Goal: Find specific page/section: Find specific page/section

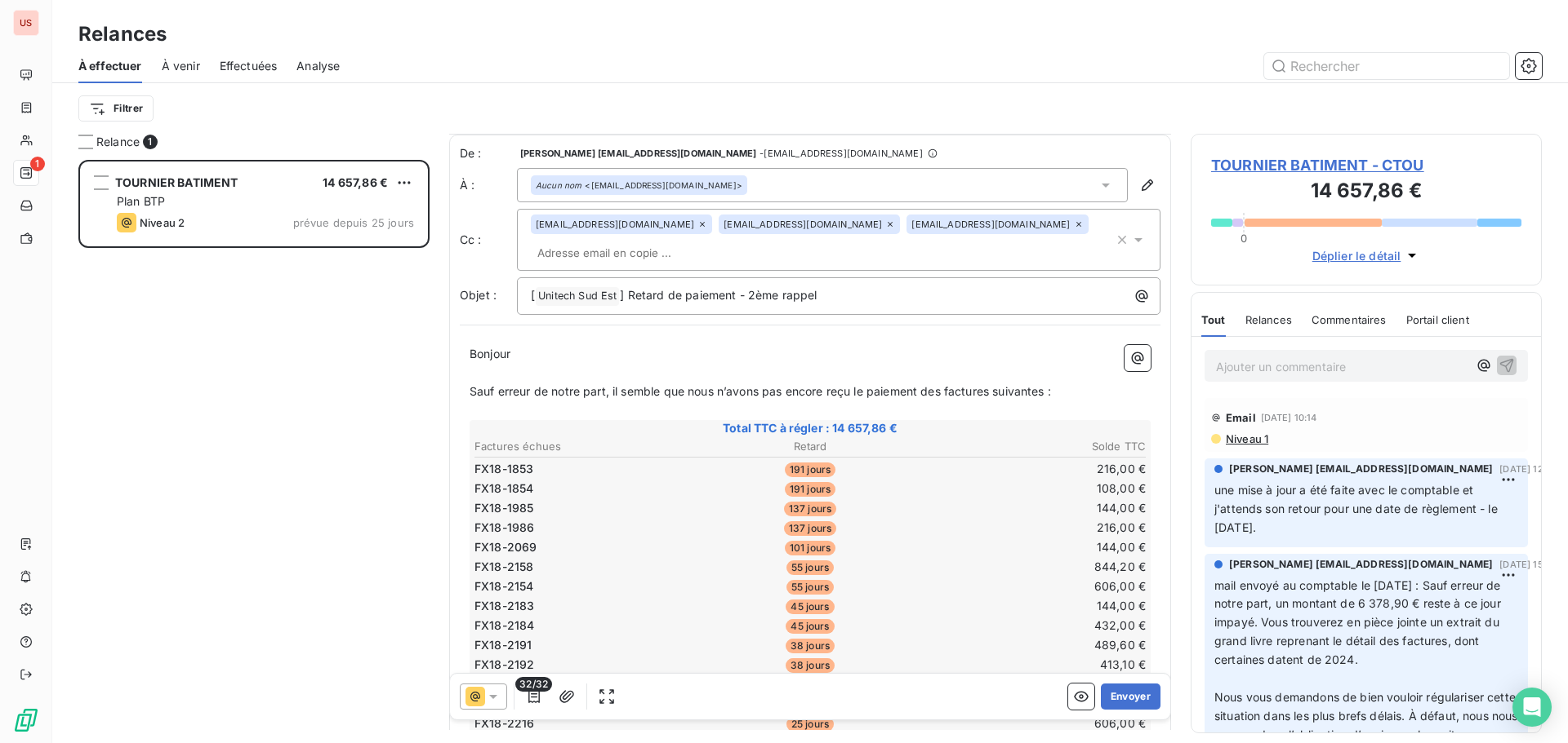
scroll to position [1, 0]
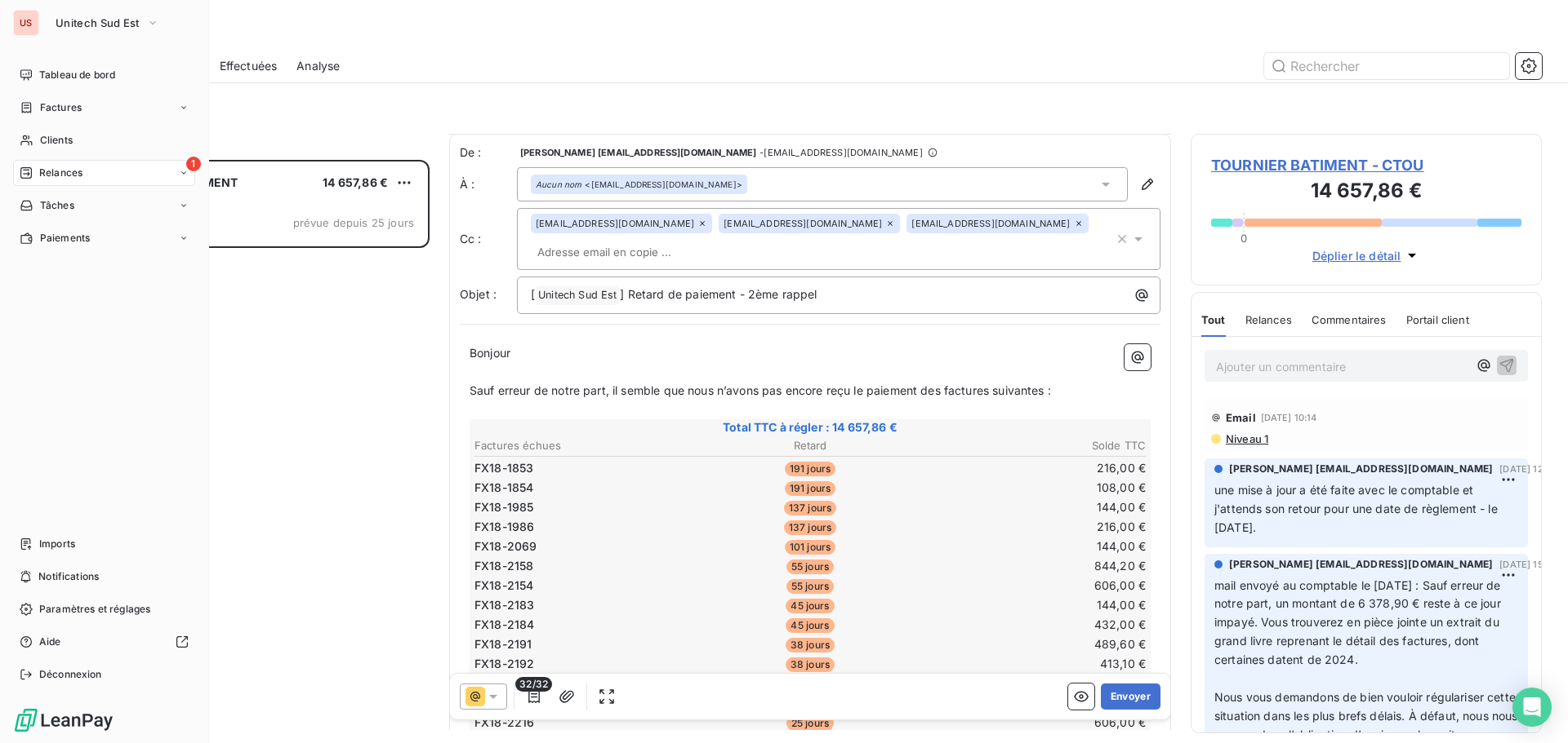
click at [47, 20] on button "Unitech Sud Est" at bounding box center [107, 23] width 123 height 26
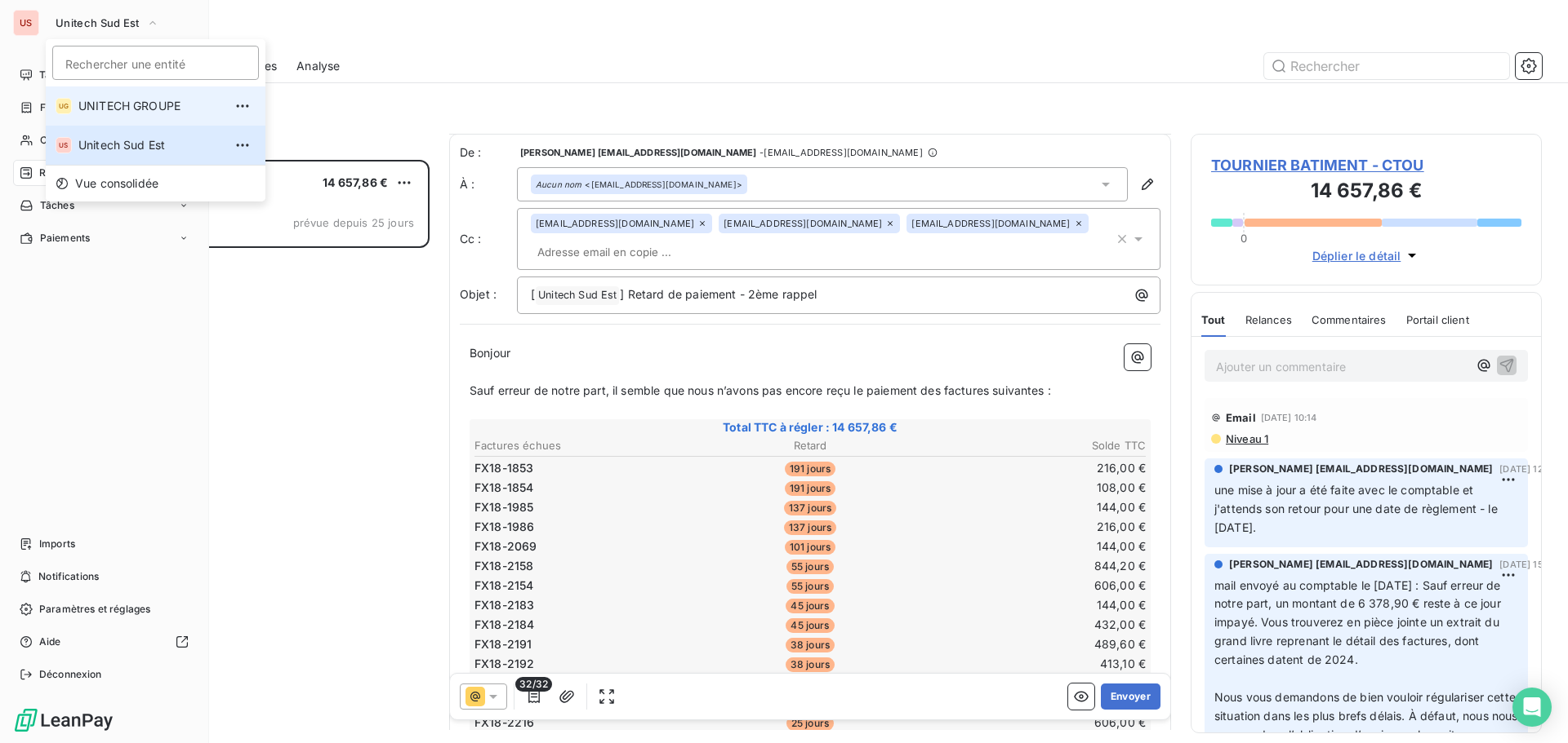
click at [93, 99] on span "UNITECH GROUPE" at bounding box center [151, 106] width 145 height 17
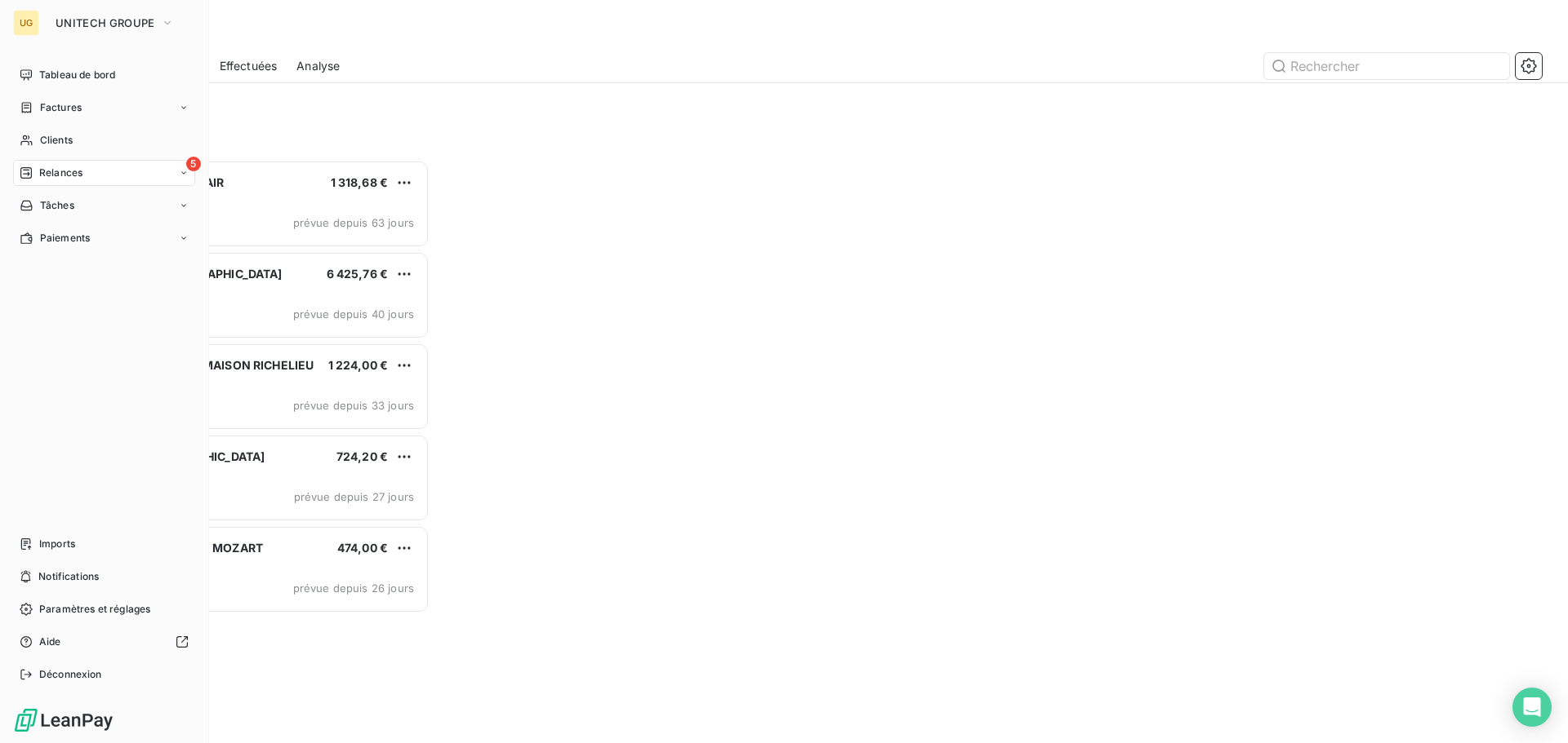
scroll to position [571, 339]
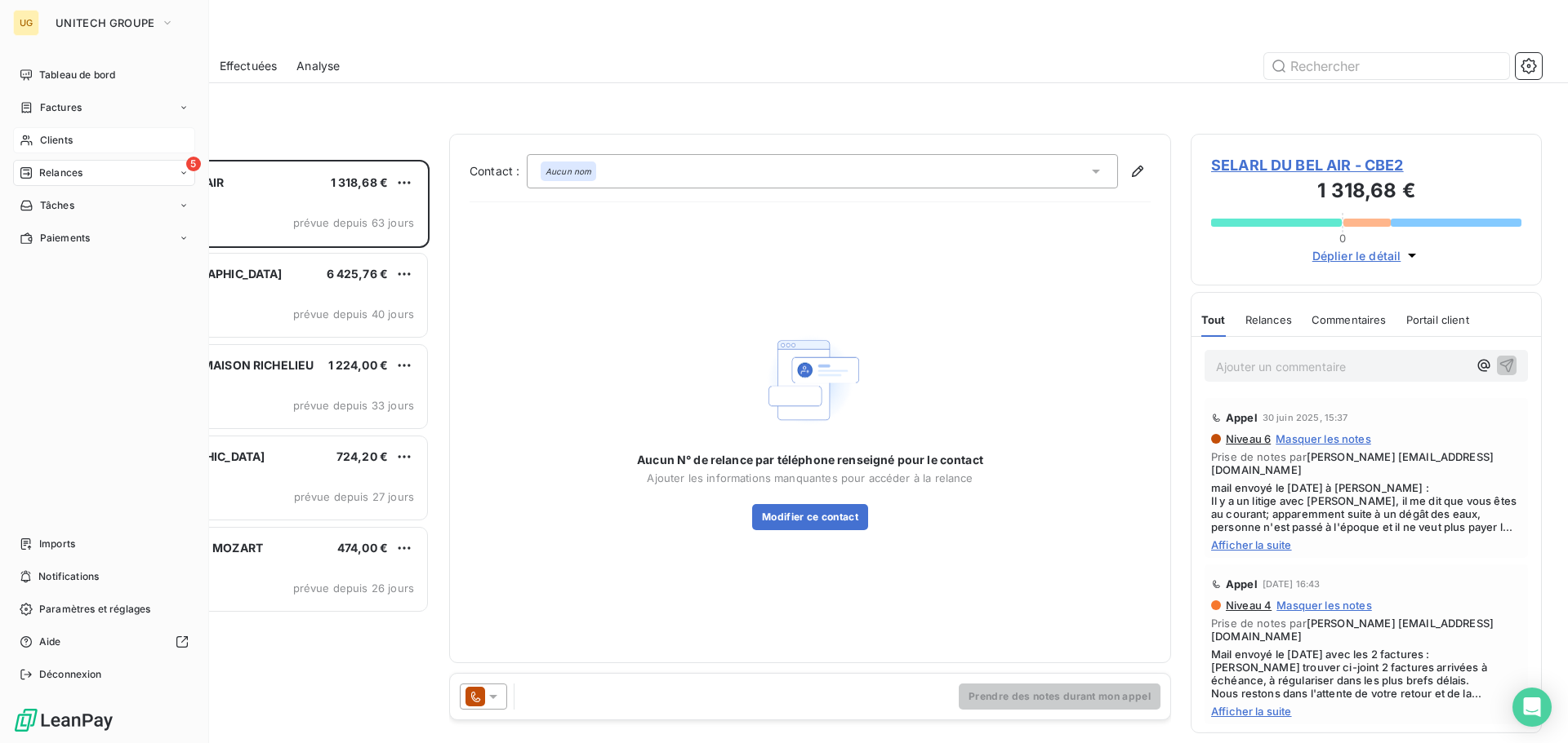
click at [49, 141] on span "Clients" at bounding box center [55, 141] width 32 height 15
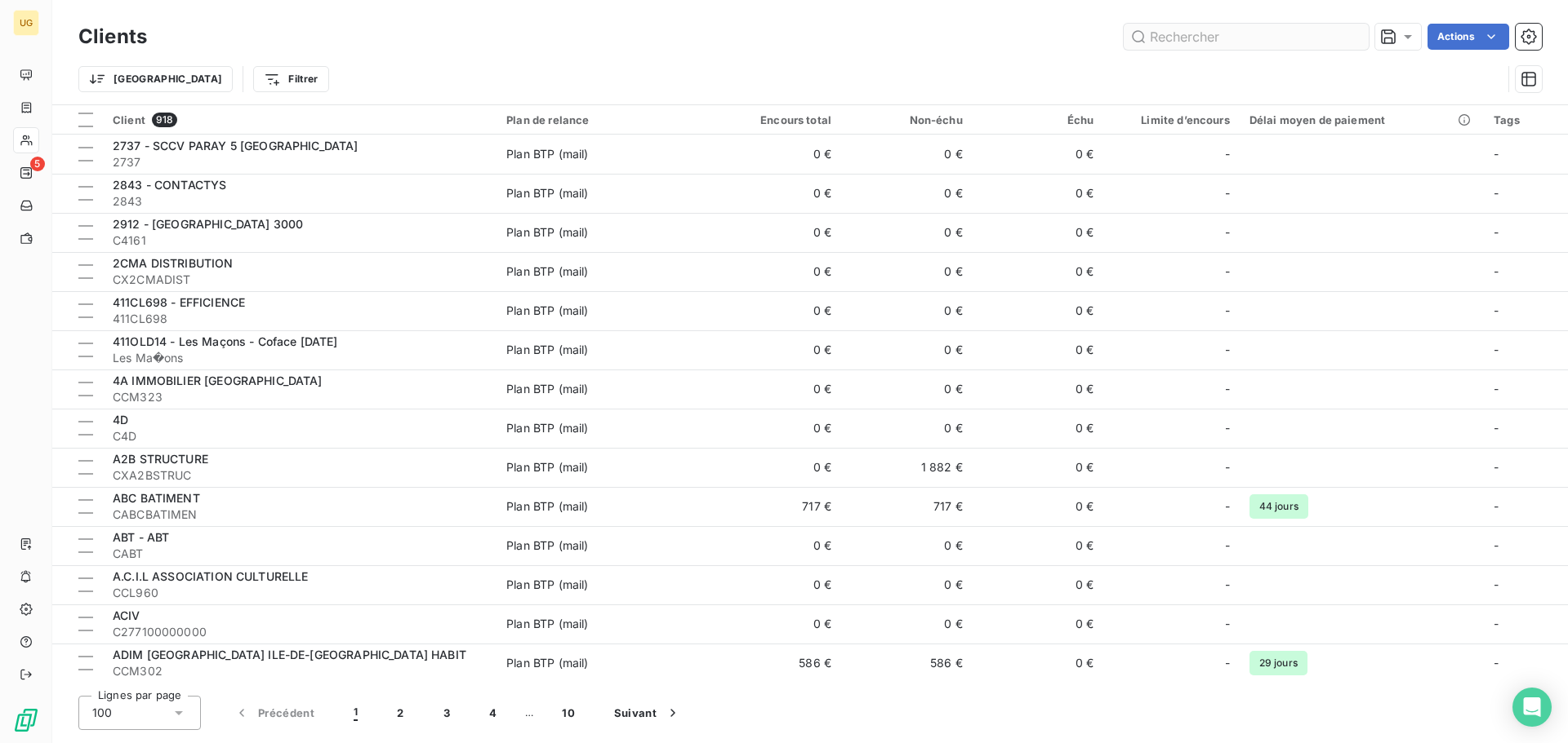
click at [1229, 36] on input "text" at bounding box center [1246, 37] width 245 height 26
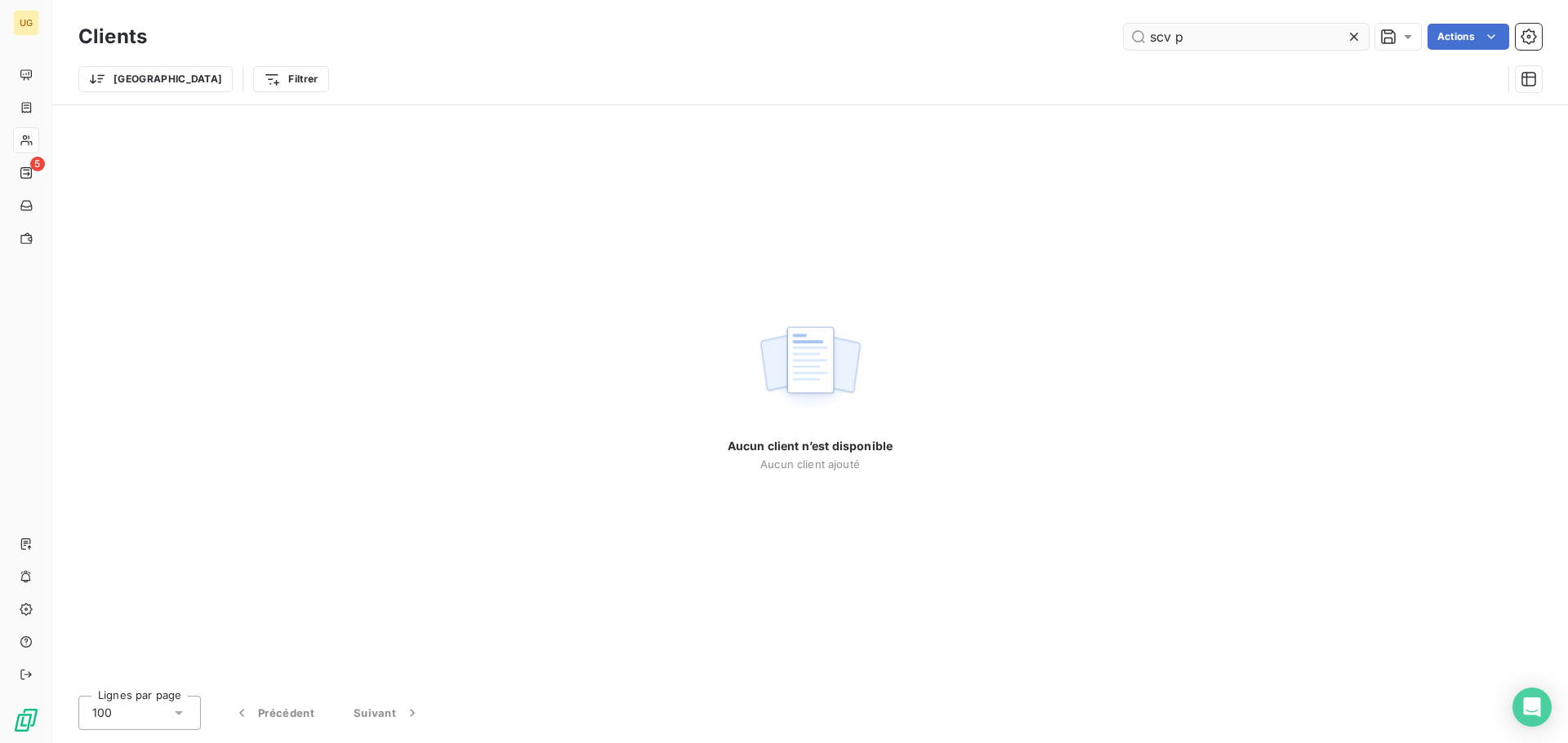
click at [1165, 37] on input "scv p" at bounding box center [1246, 37] width 245 height 26
click at [1165, 39] on input "scv p" at bounding box center [1246, 37] width 245 height 26
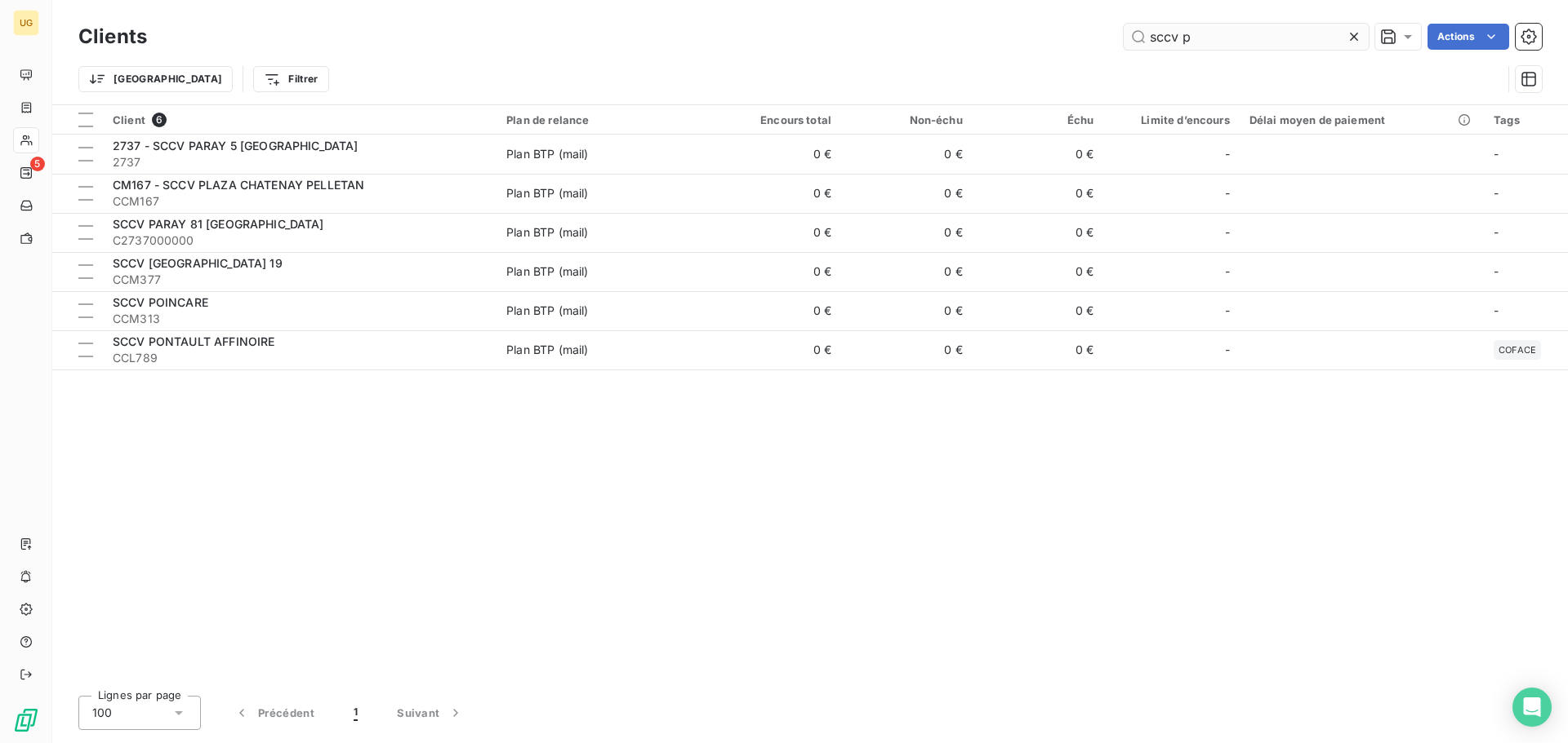
click at [1182, 38] on input "sccv p" at bounding box center [1246, 37] width 245 height 26
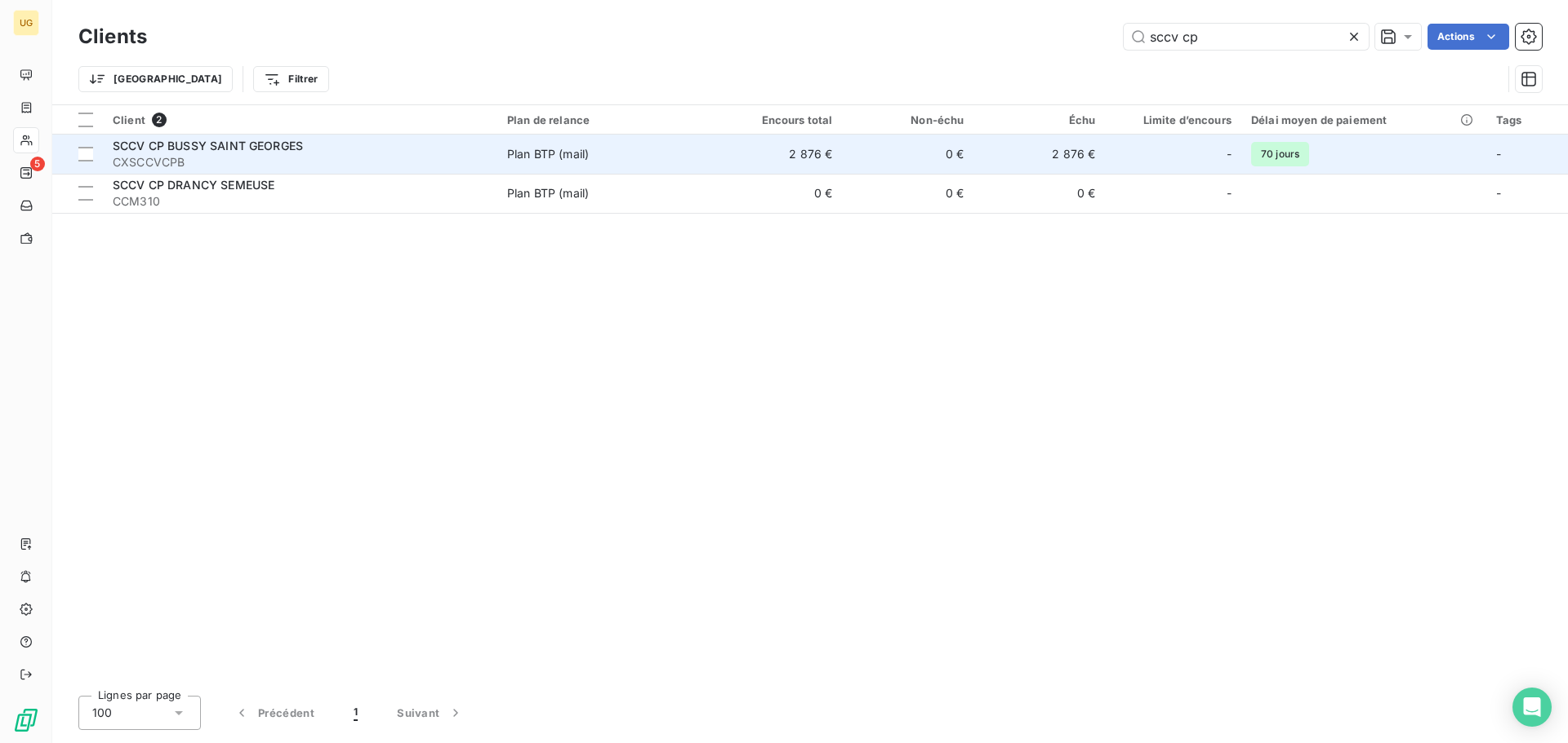
type input "sccv cp"
click at [807, 148] on td "2 876 €" at bounding box center [777, 154] width 132 height 39
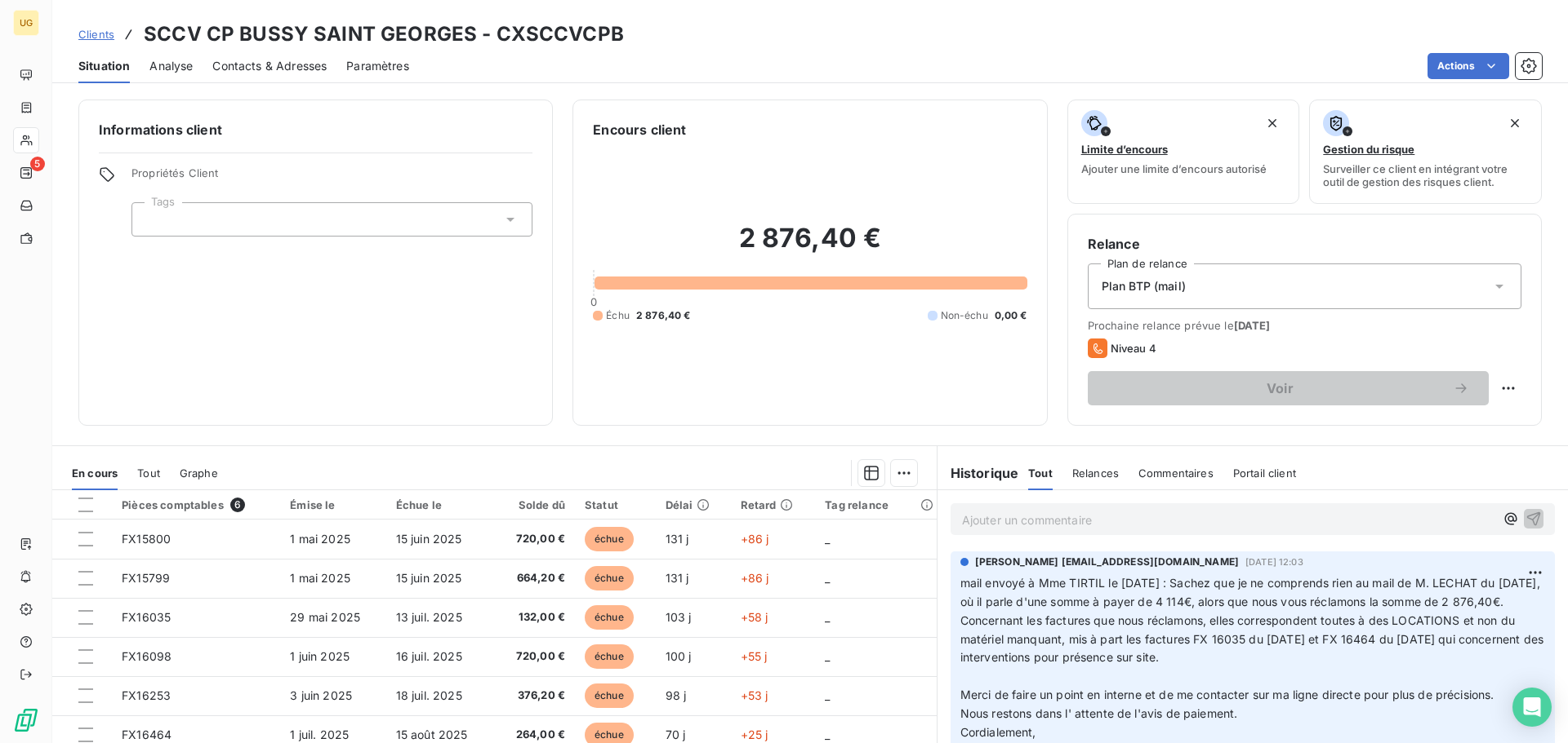
drag, startPoint x: 1052, startPoint y: 515, endPoint x: 1079, endPoint y: 467, distance: 55.1
click at [1052, 513] on p "Ajouter un commentaire ﻿" at bounding box center [1228, 520] width 532 height 21
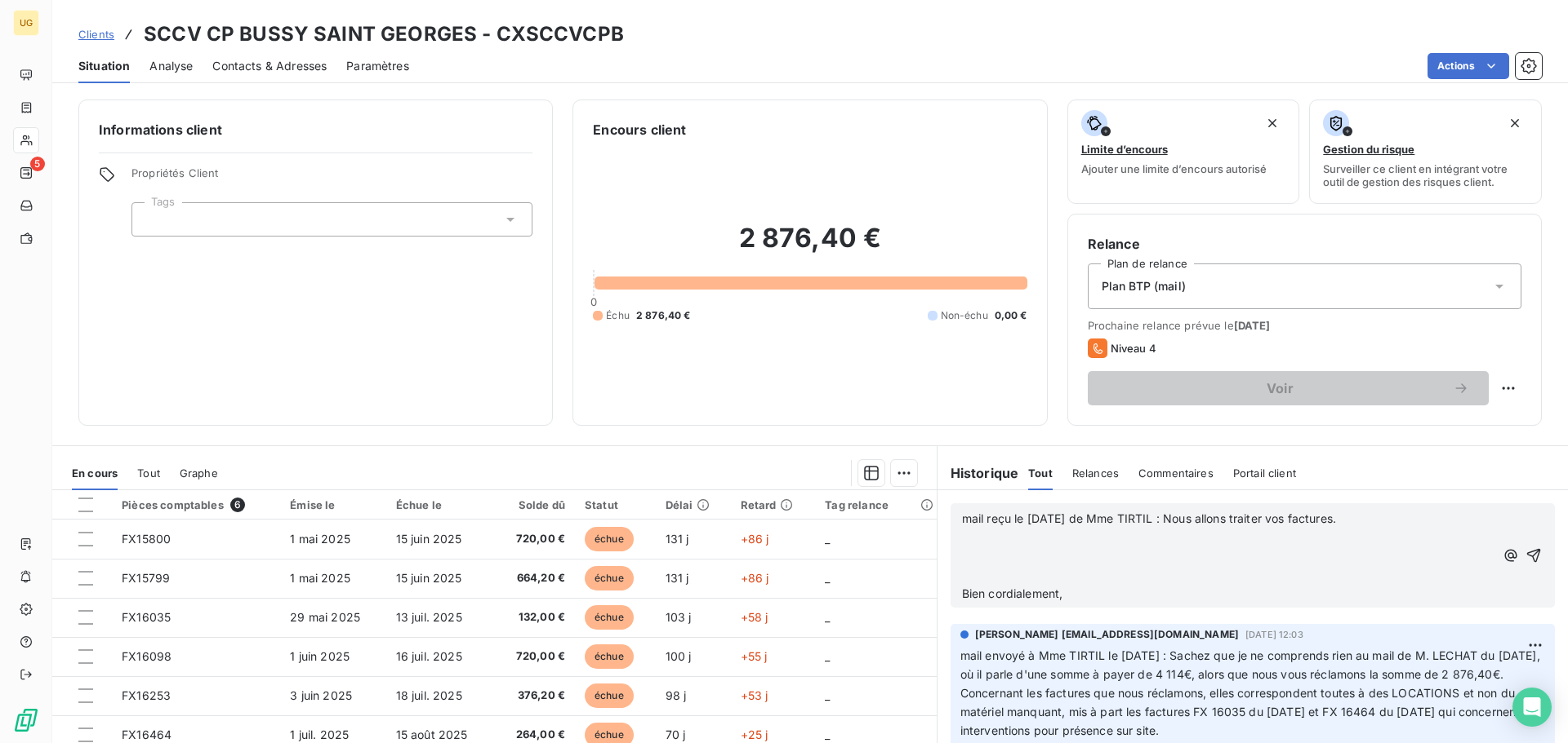
click at [962, 534] on p "﻿" at bounding box center [1228, 538] width 532 height 19
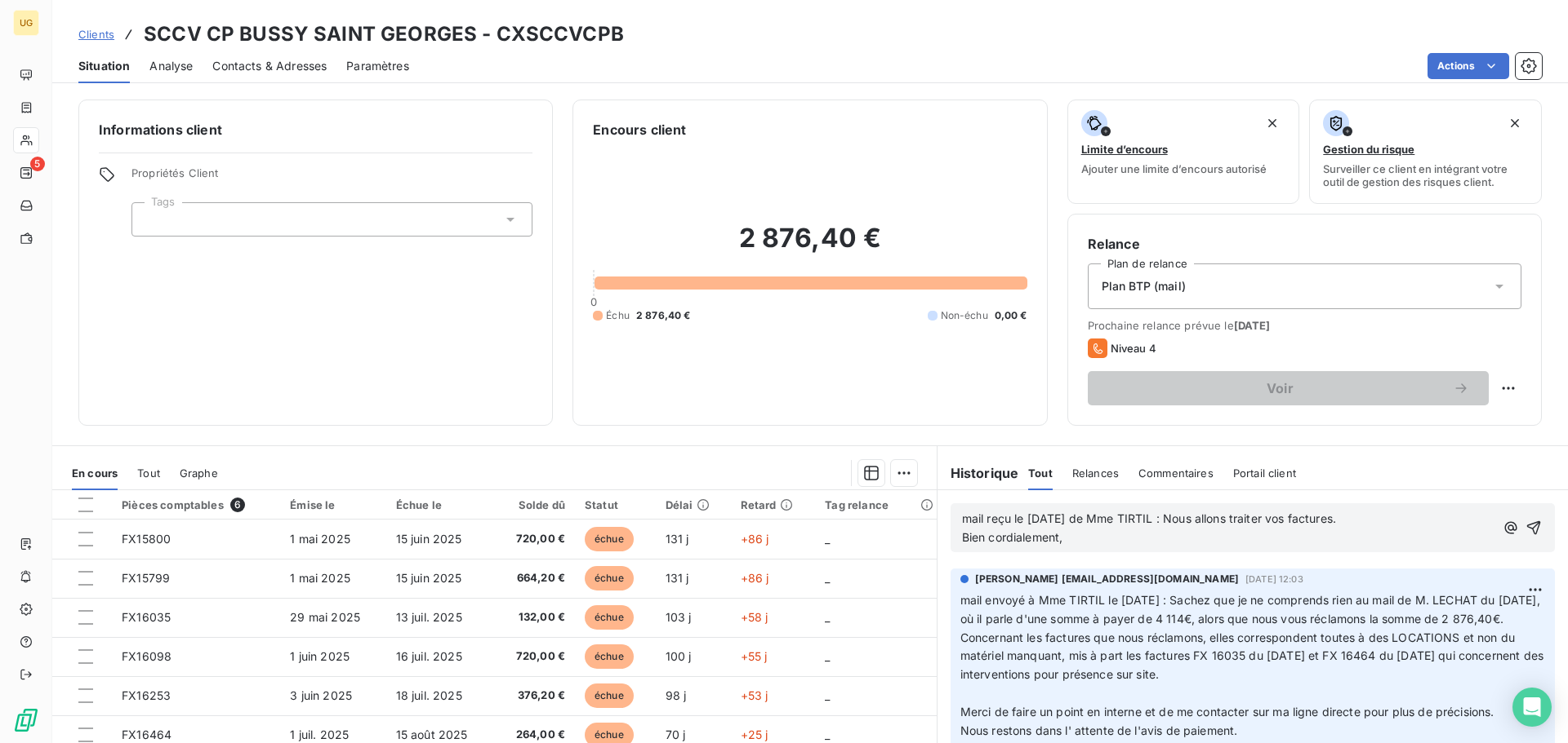
click at [1088, 544] on p "Bien cordialement," at bounding box center [1228, 538] width 532 height 19
